Goal: Navigation & Orientation: Understand site structure

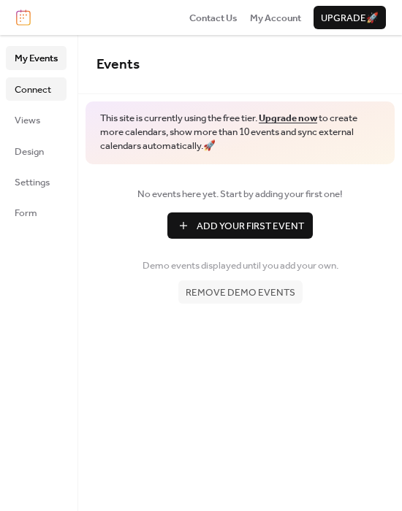
click at [45, 85] on span "Connect" at bounding box center [33, 90] width 37 height 15
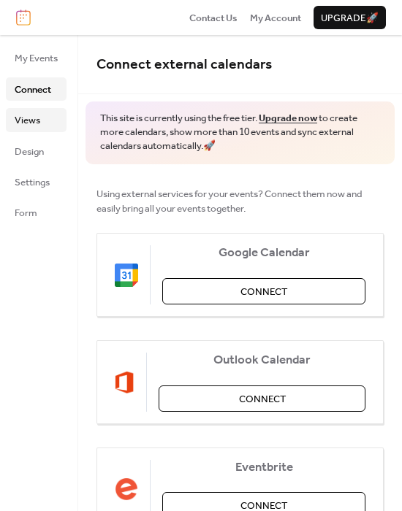
click at [45, 115] on link "Views" at bounding box center [36, 119] width 61 height 23
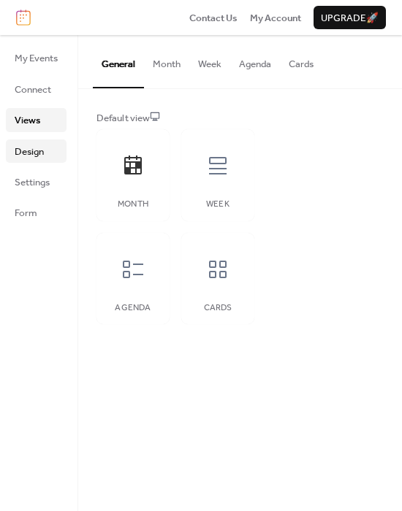
click at [40, 145] on span "Design" at bounding box center [29, 152] width 29 height 15
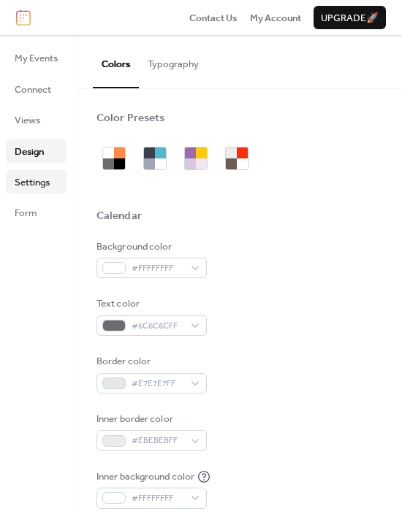
click at [47, 179] on span "Settings" at bounding box center [32, 182] width 35 height 15
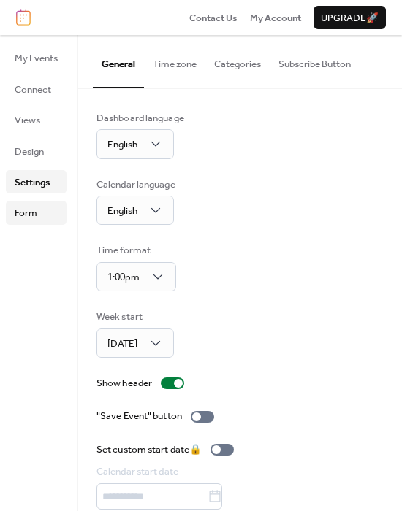
click at [40, 205] on link "Form" at bounding box center [36, 212] width 61 height 23
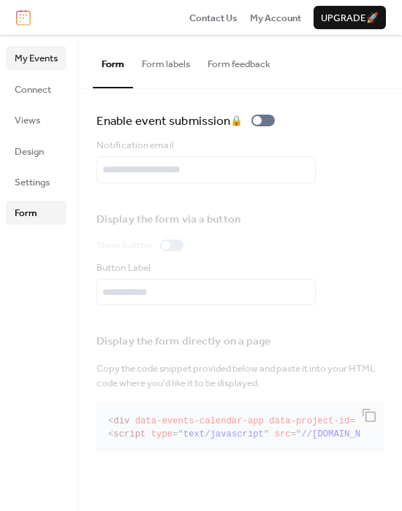
click at [42, 57] on span "My Events" at bounding box center [36, 58] width 43 height 15
